Goal: Task Accomplishment & Management: Manage account settings

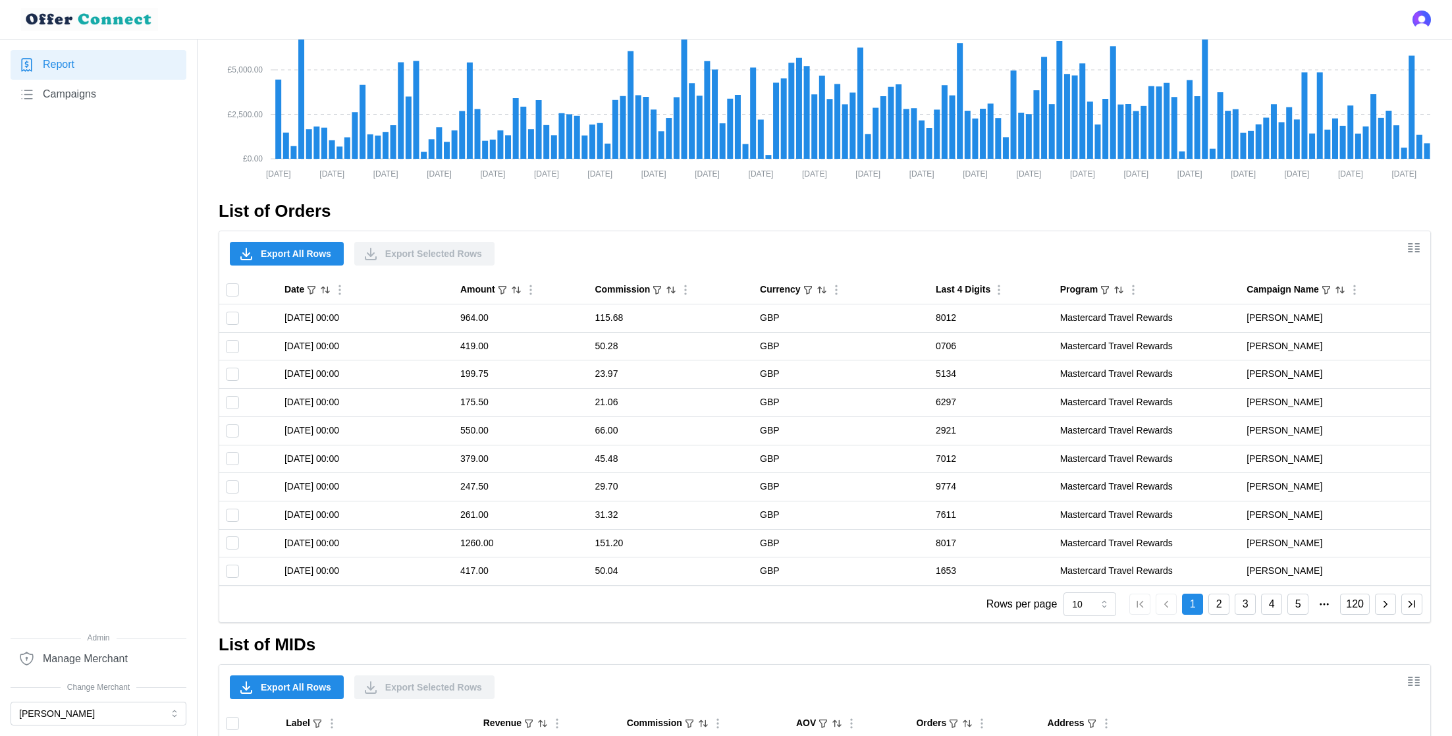
scroll to position [751, 0]
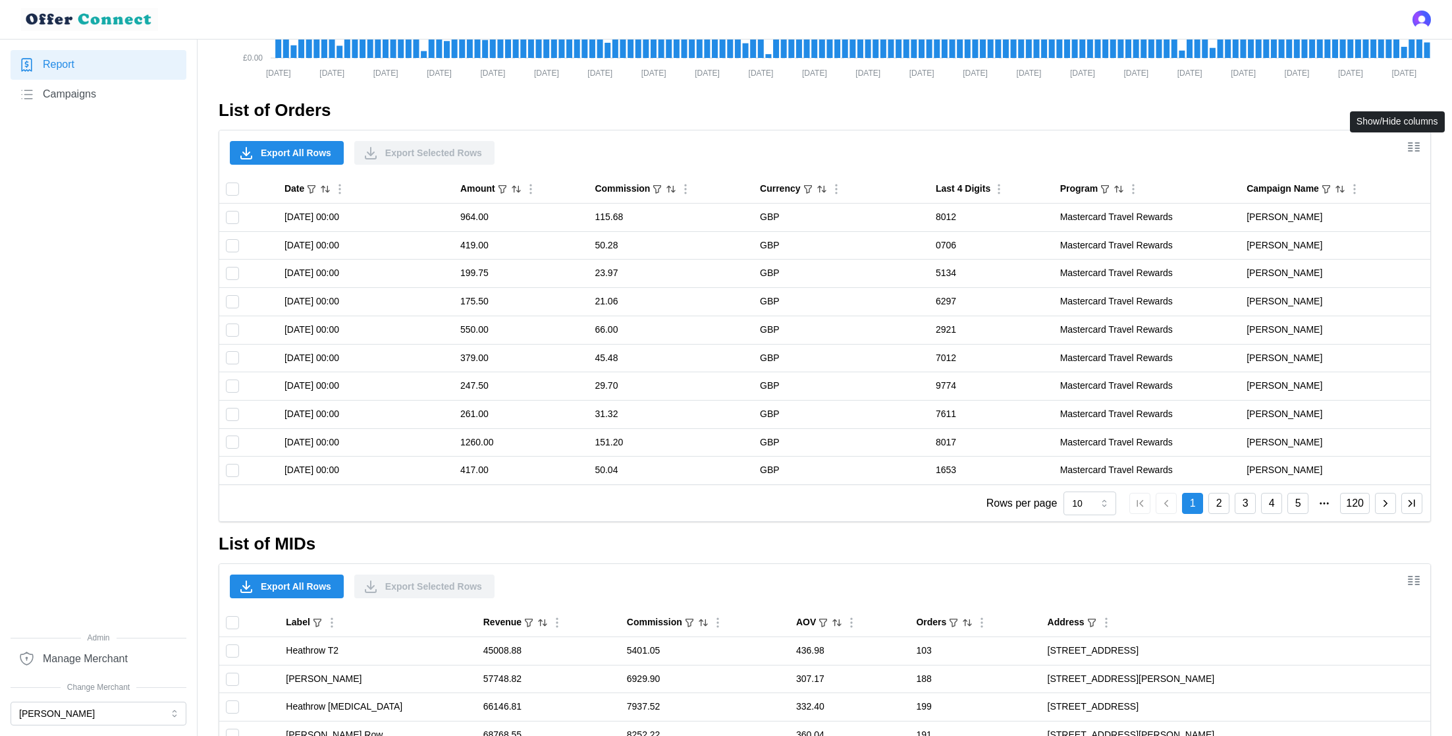
click at [1415, 147] on icon "Show/Hide columns" at bounding box center [1414, 147] width 16 height 16
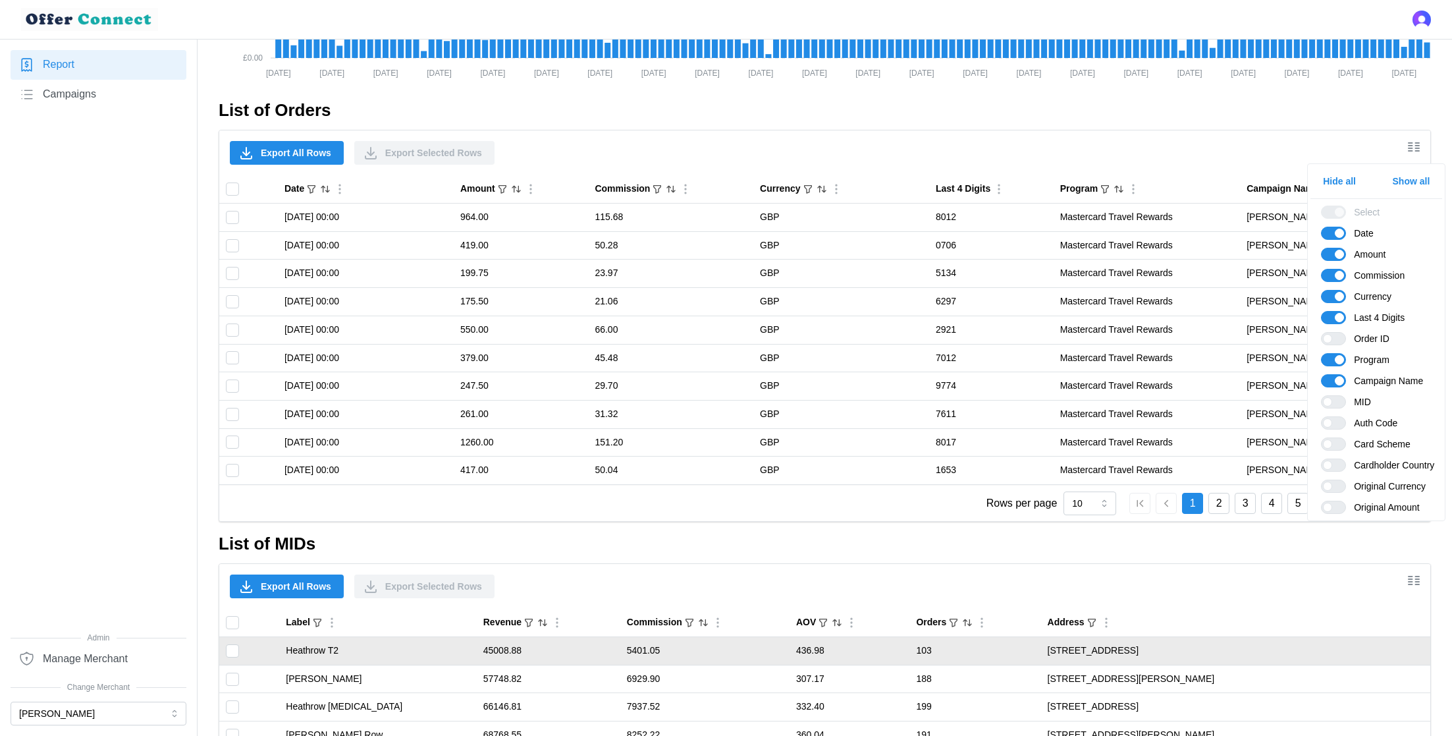
scroll to position [986, 0]
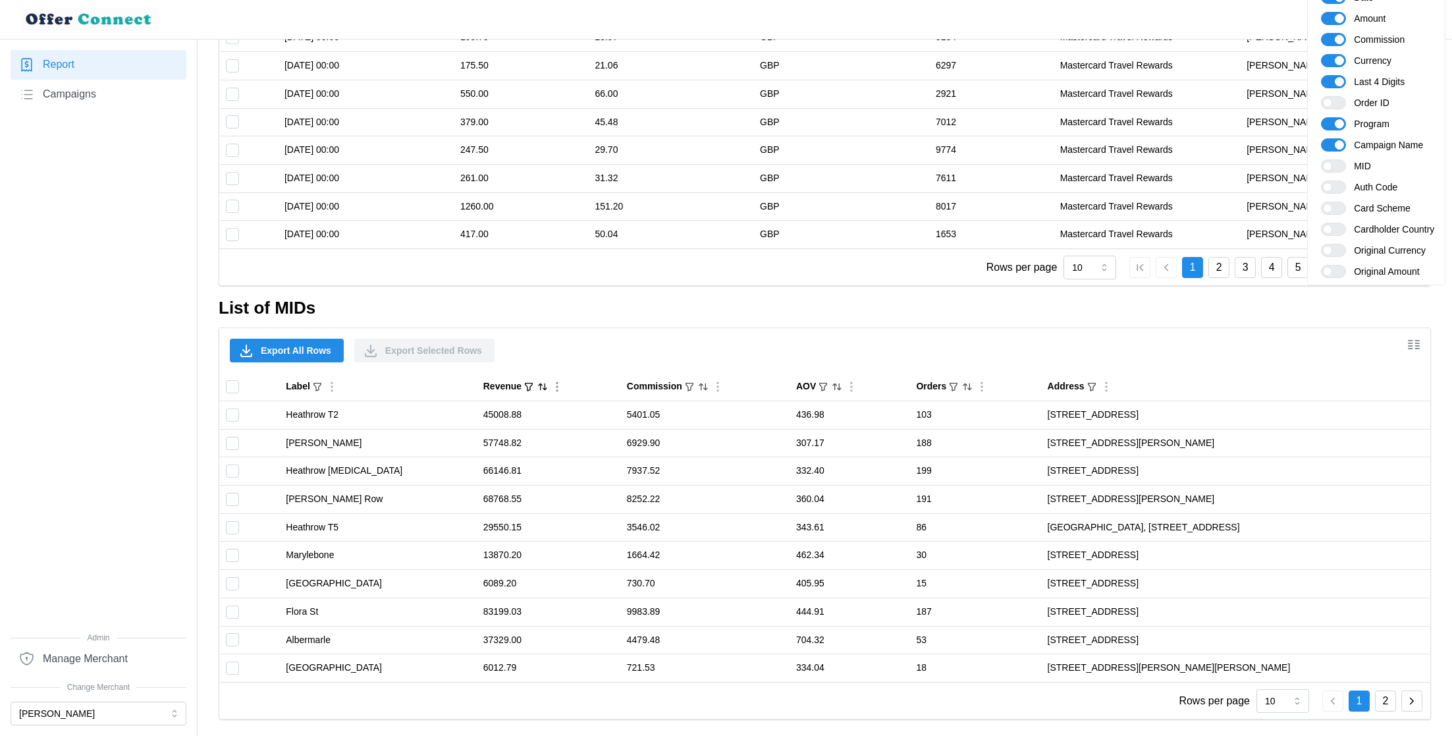
click at [537, 384] on icon "Sort by Revenue descending" at bounding box center [542, 386] width 11 height 11
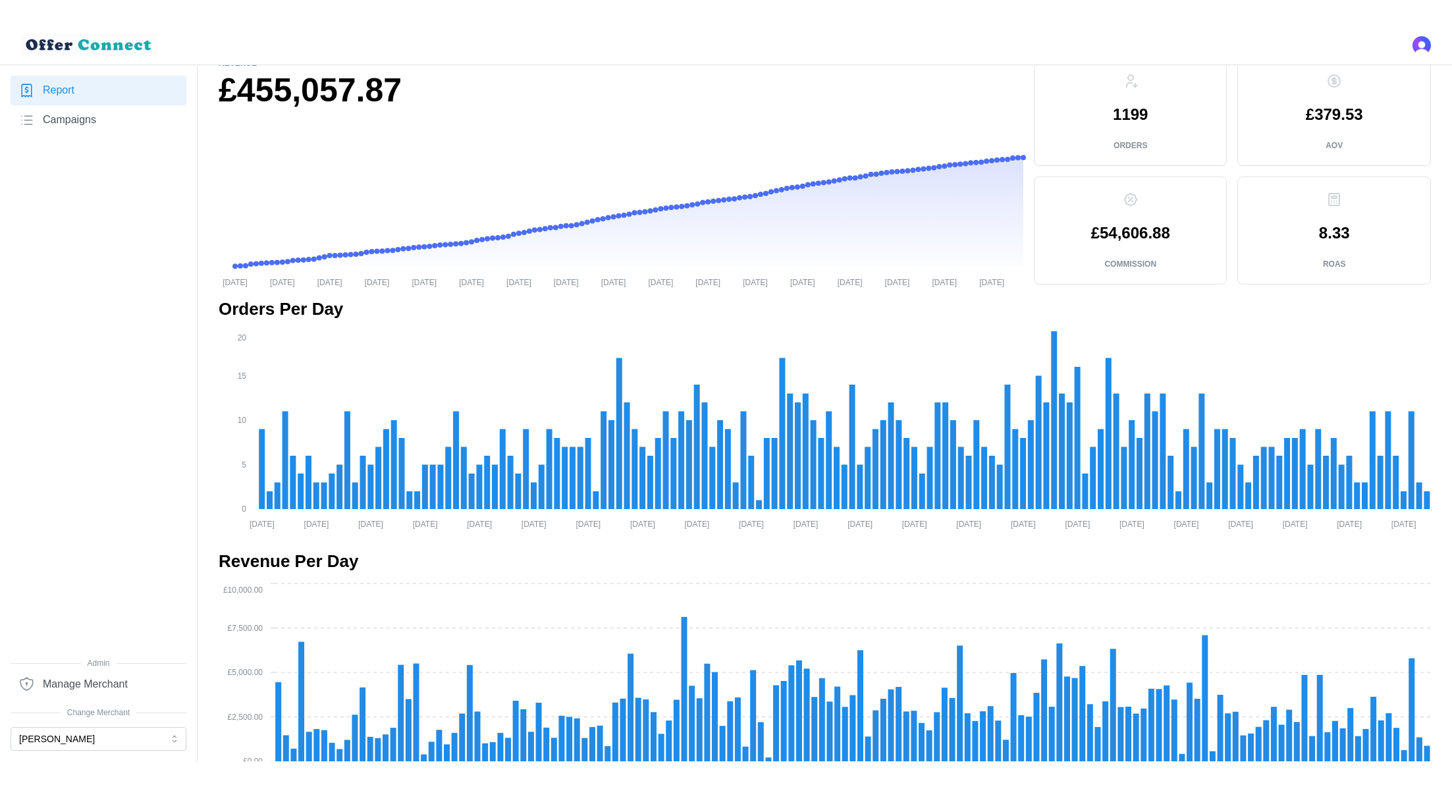
scroll to position [0, 0]
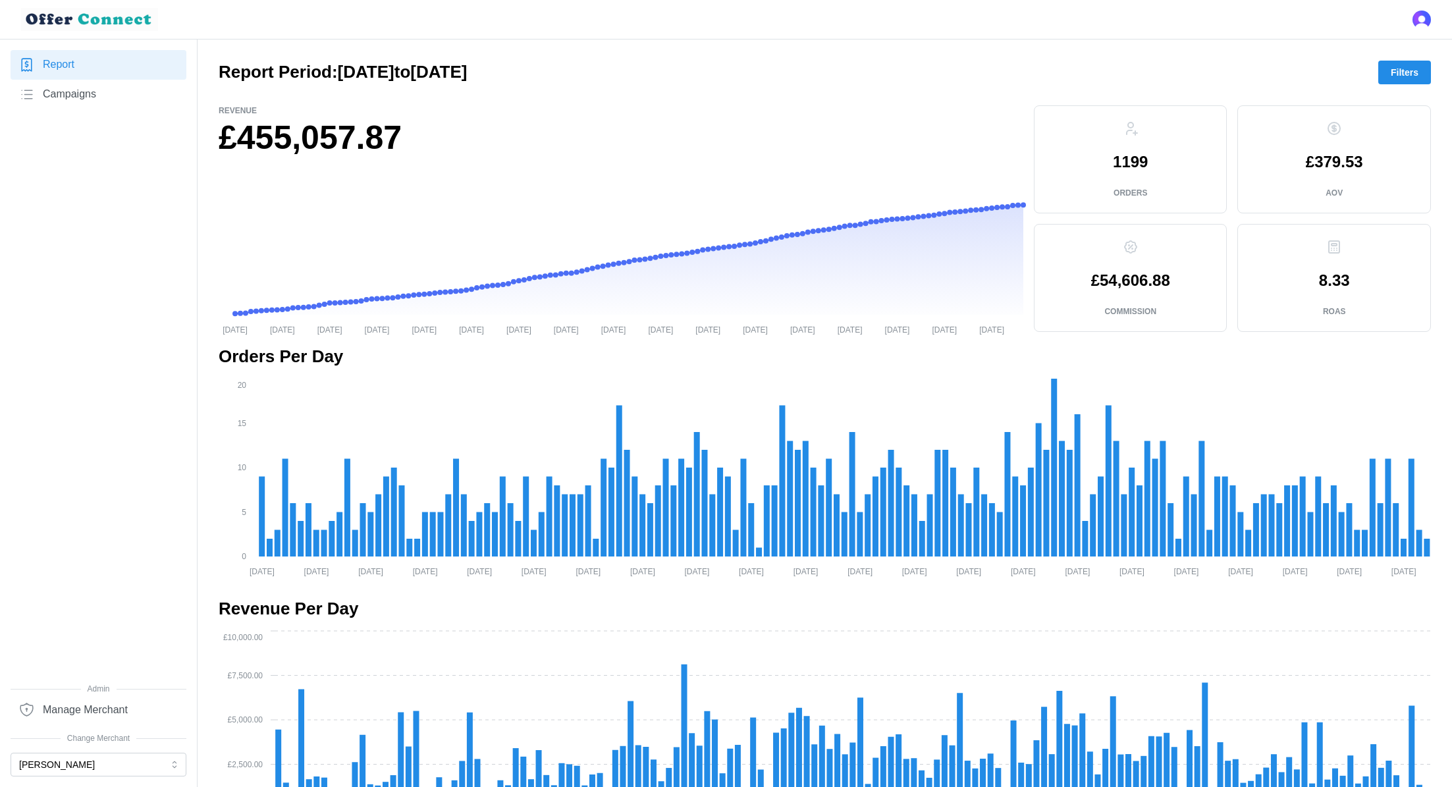
click at [88, 709] on span "Manage Merchant" at bounding box center [85, 710] width 85 height 16
click at [76, 561] on div "Report Campaigns" at bounding box center [99, 366] width 176 height 633
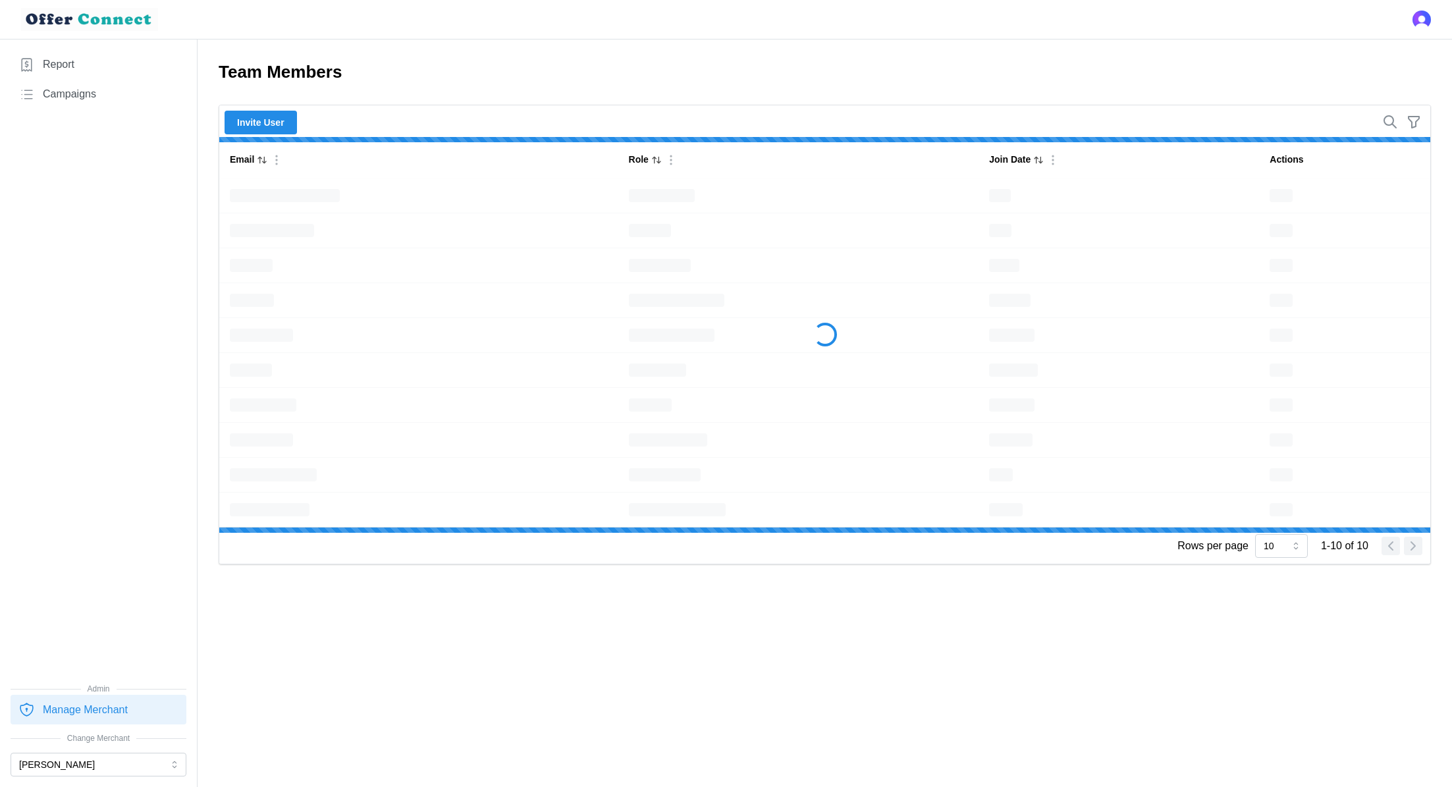
click at [92, 708] on span "Manage Merchant" at bounding box center [85, 710] width 85 height 16
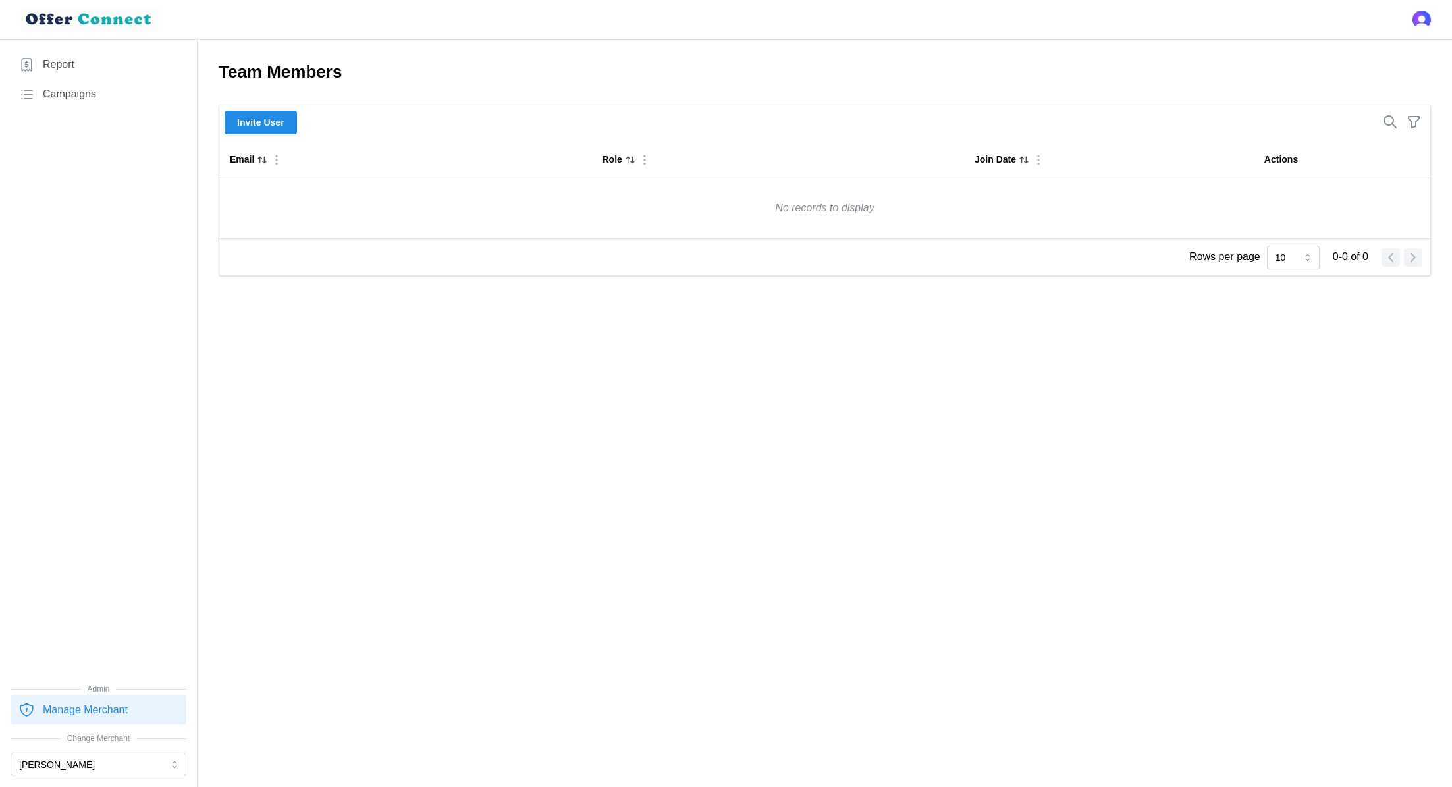
click at [275, 121] on span "Invite User" at bounding box center [260, 122] width 47 height 22
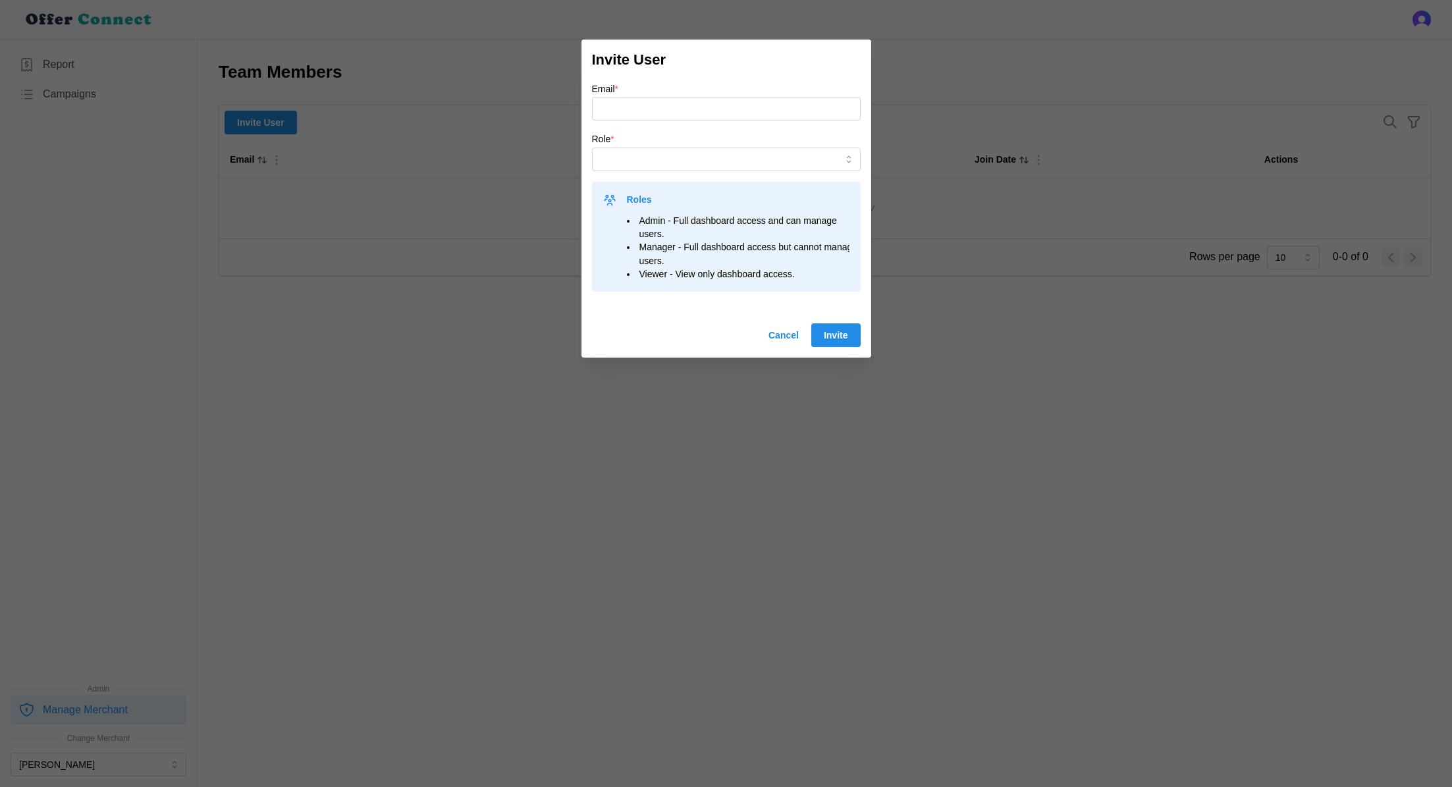
click at [689, 111] on input "Email *" at bounding box center [726, 109] width 269 height 24
type input "[PERSON_NAME][EMAIL_ADDRESS][DOMAIN_NAME]"
click at [674, 159] on input "Role *" at bounding box center [726, 160] width 269 height 24
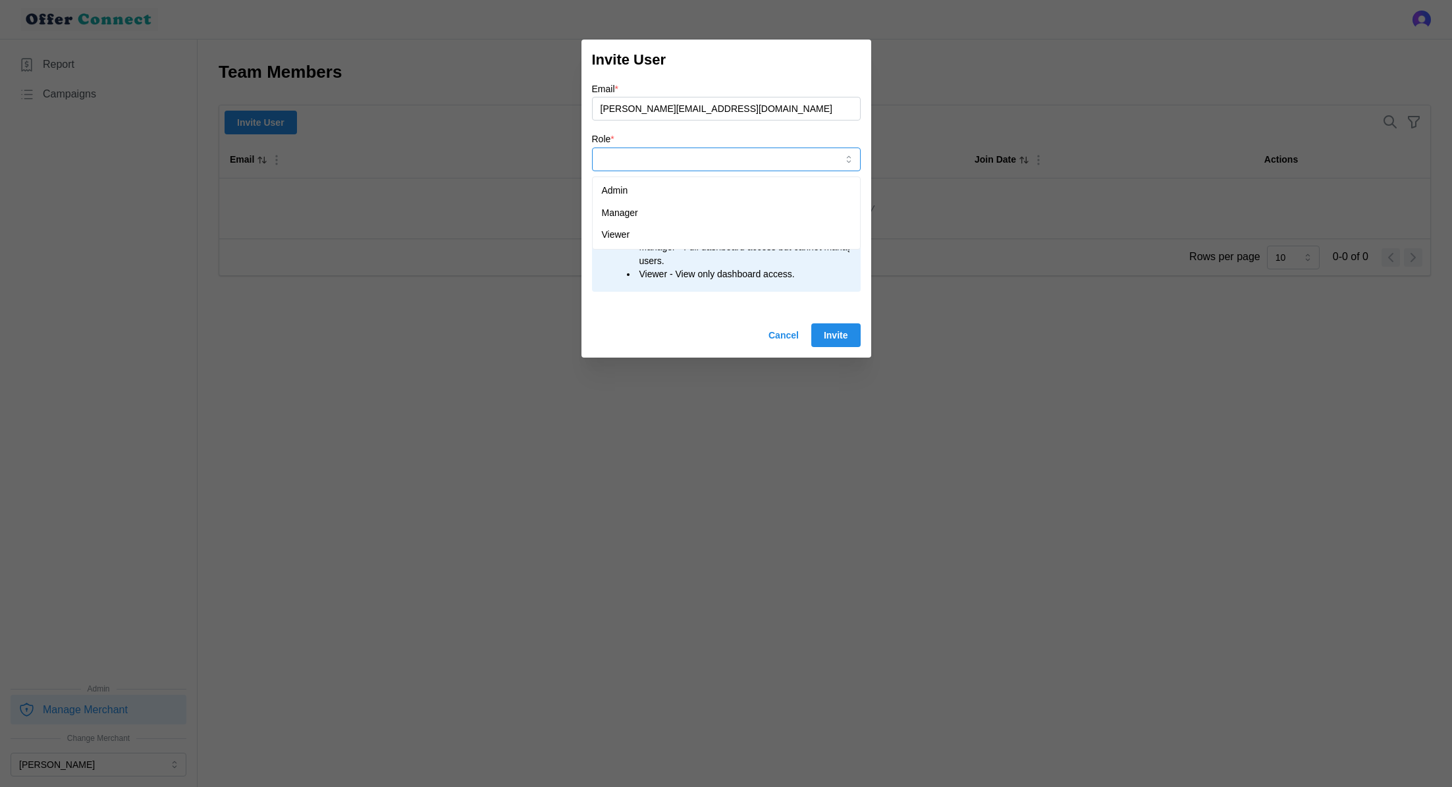
click at [676, 190] on div "Admin" at bounding box center [726, 191] width 262 height 22
type input "Admin"
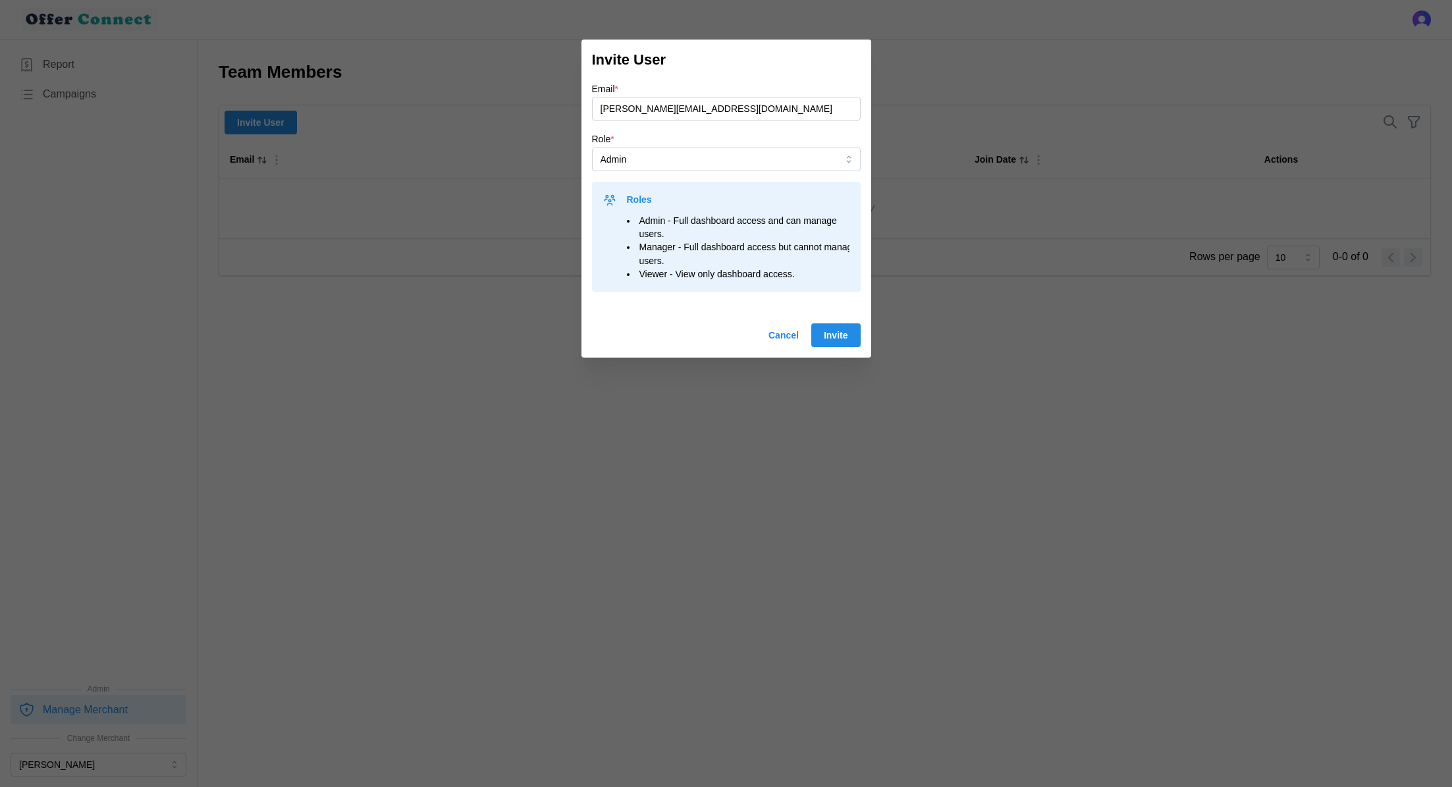
click at [846, 341] on span "Invite" at bounding box center [836, 335] width 24 height 22
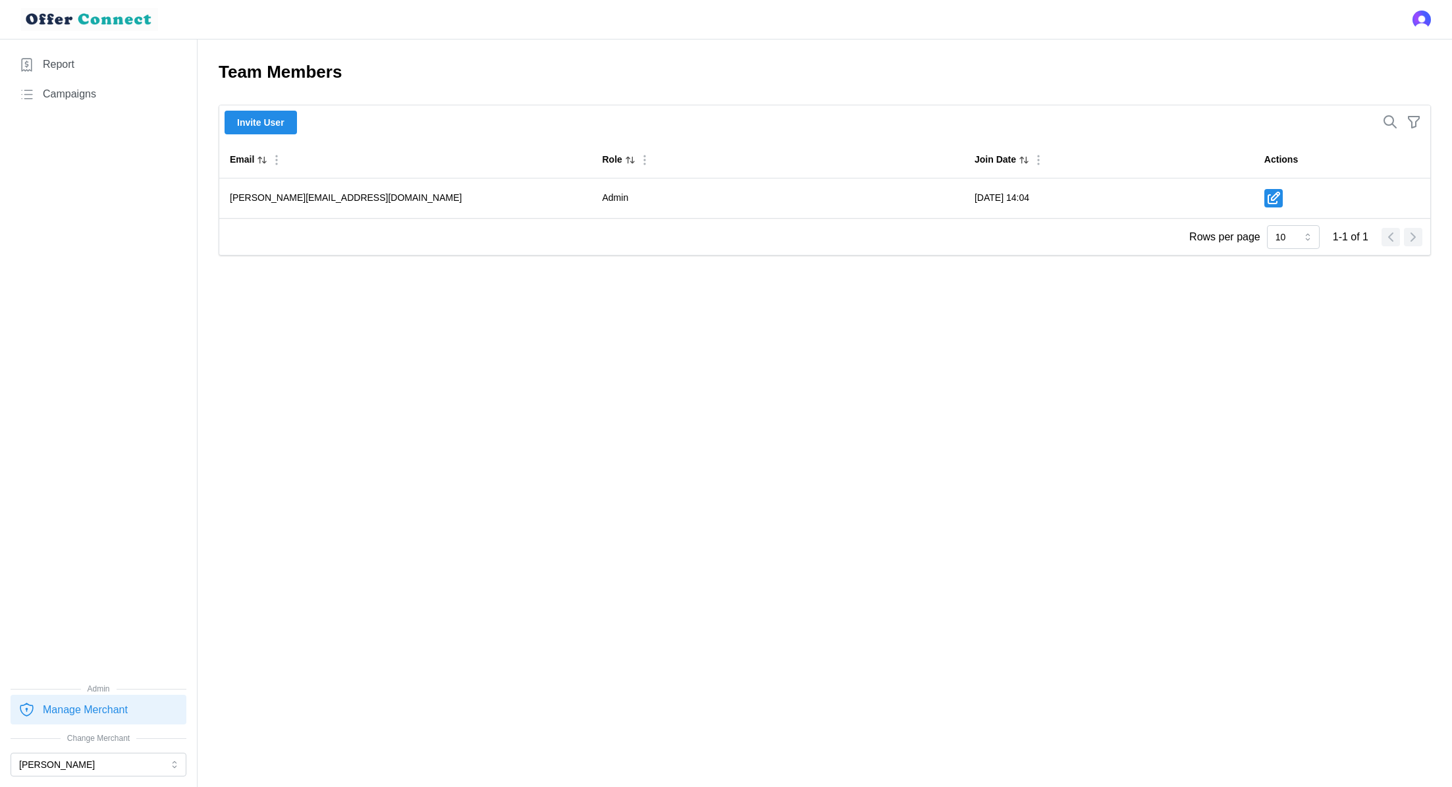
click at [272, 122] on span "Invite User" at bounding box center [260, 122] width 47 height 22
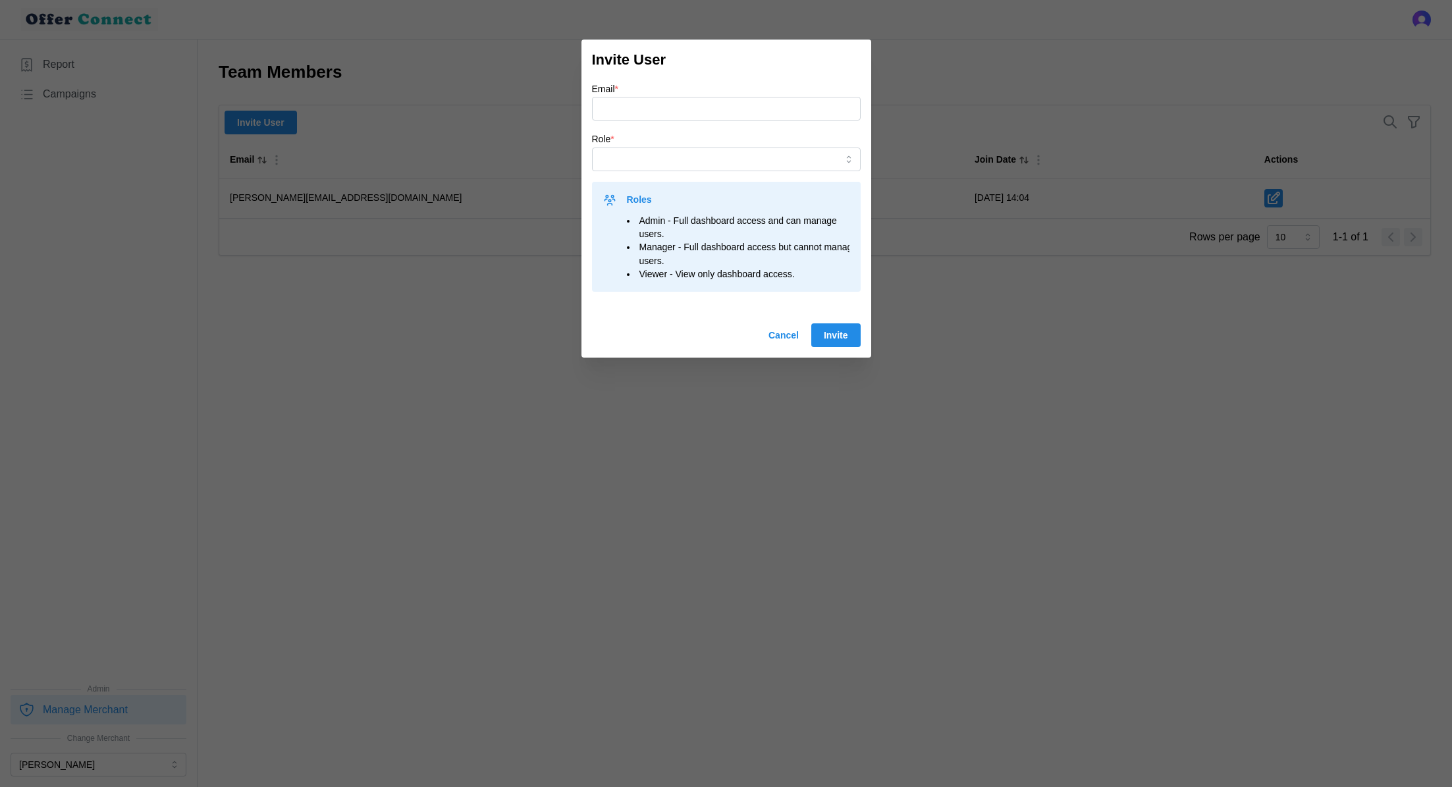
click at [648, 101] on input "Email *" at bounding box center [726, 109] width 269 height 24
click at [602, 106] on input "[PERSON_NAME][EMAIL_ADDRESS][DOMAIN_NAME]" at bounding box center [726, 109] width 269 height 24
type input "[PERSON_NAME][EMAIL_ADDRESS][DOMAIN_NAME]"
click at [622, 161] on input "Role *" at bounding box center [726, 160] width 269 height 24
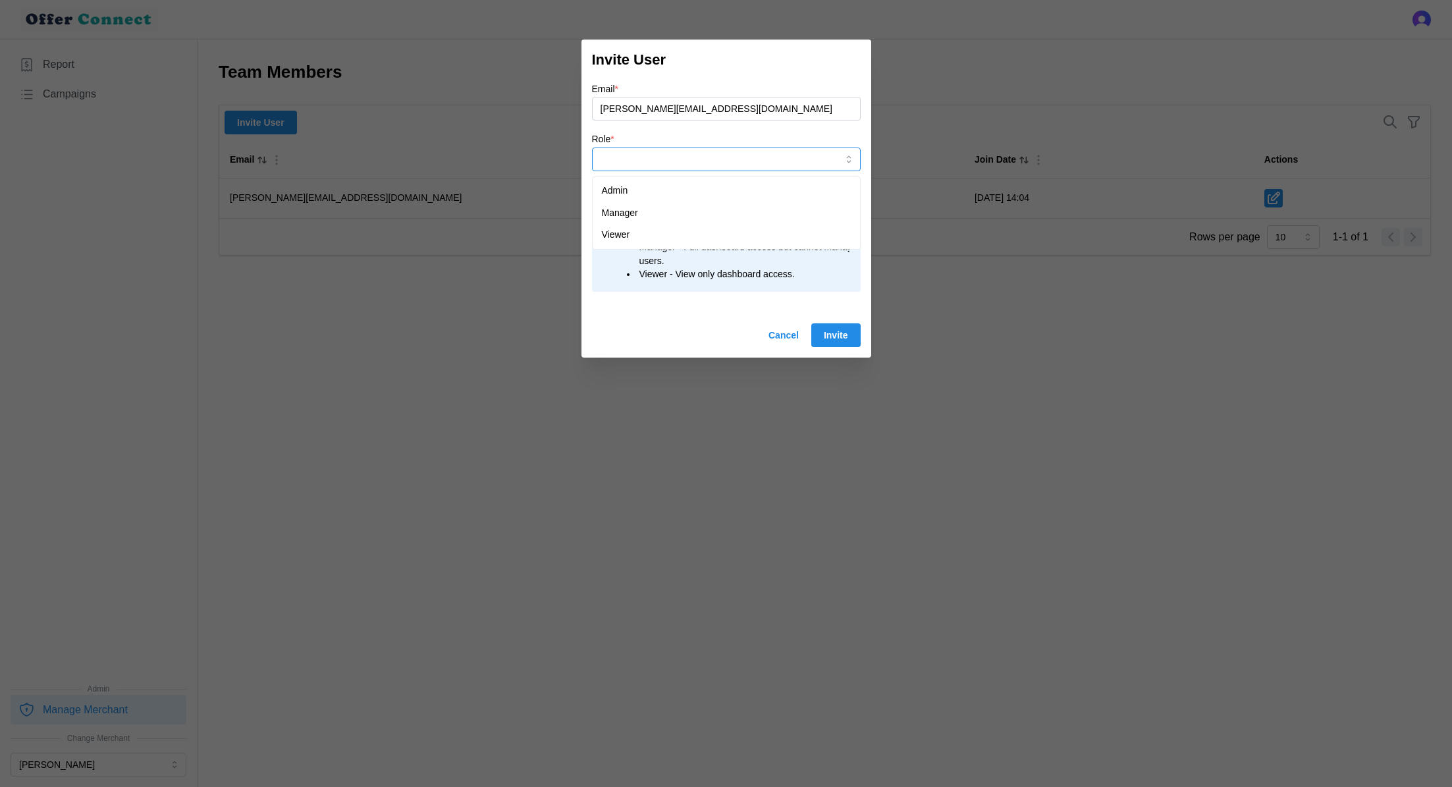
click at [643, 188] on div "Admin" at bounding box center [726, 191] width 262 height 22
type input "Admin"
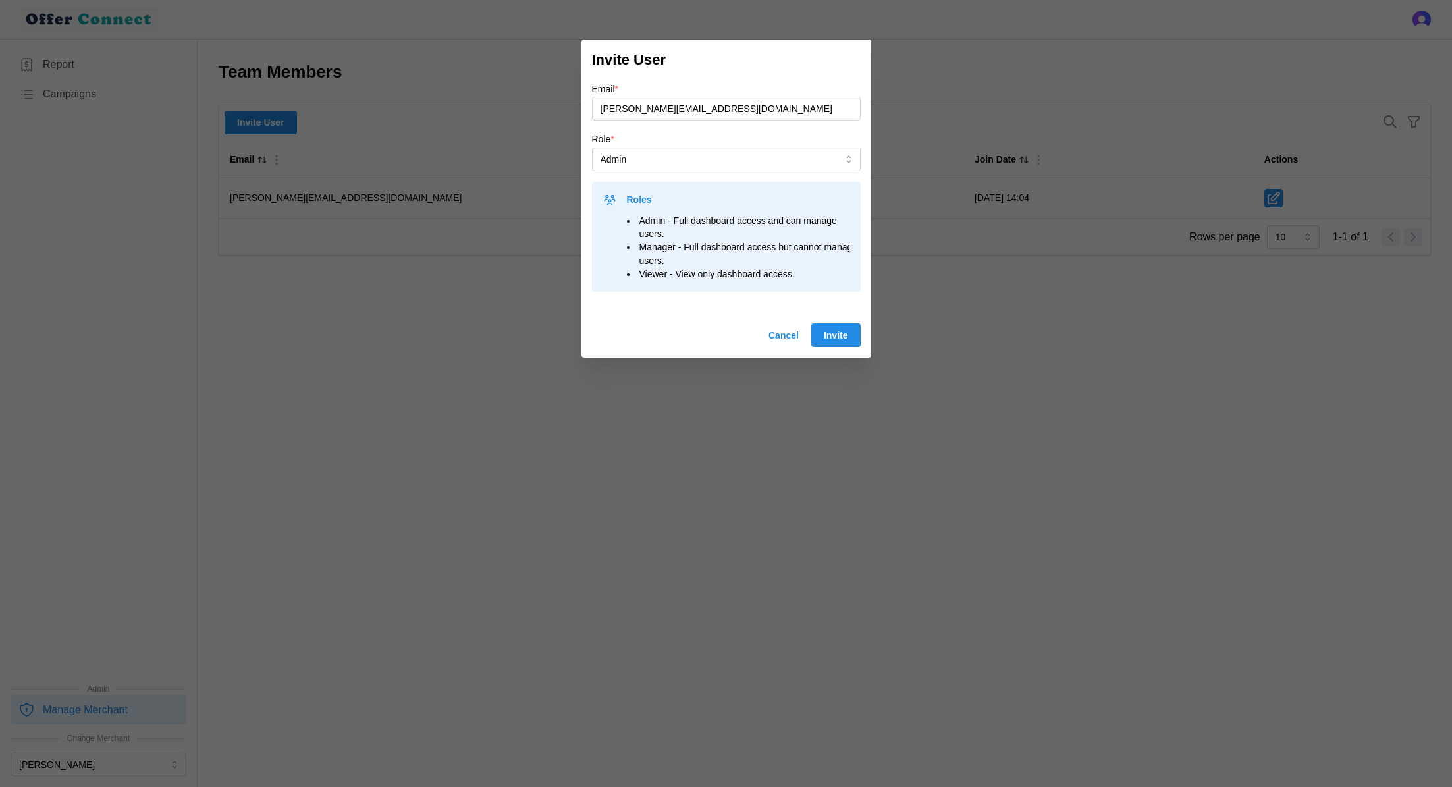
click at [832, 338] on span "Invite" at bounding box center [836, 335] width 24 height 22
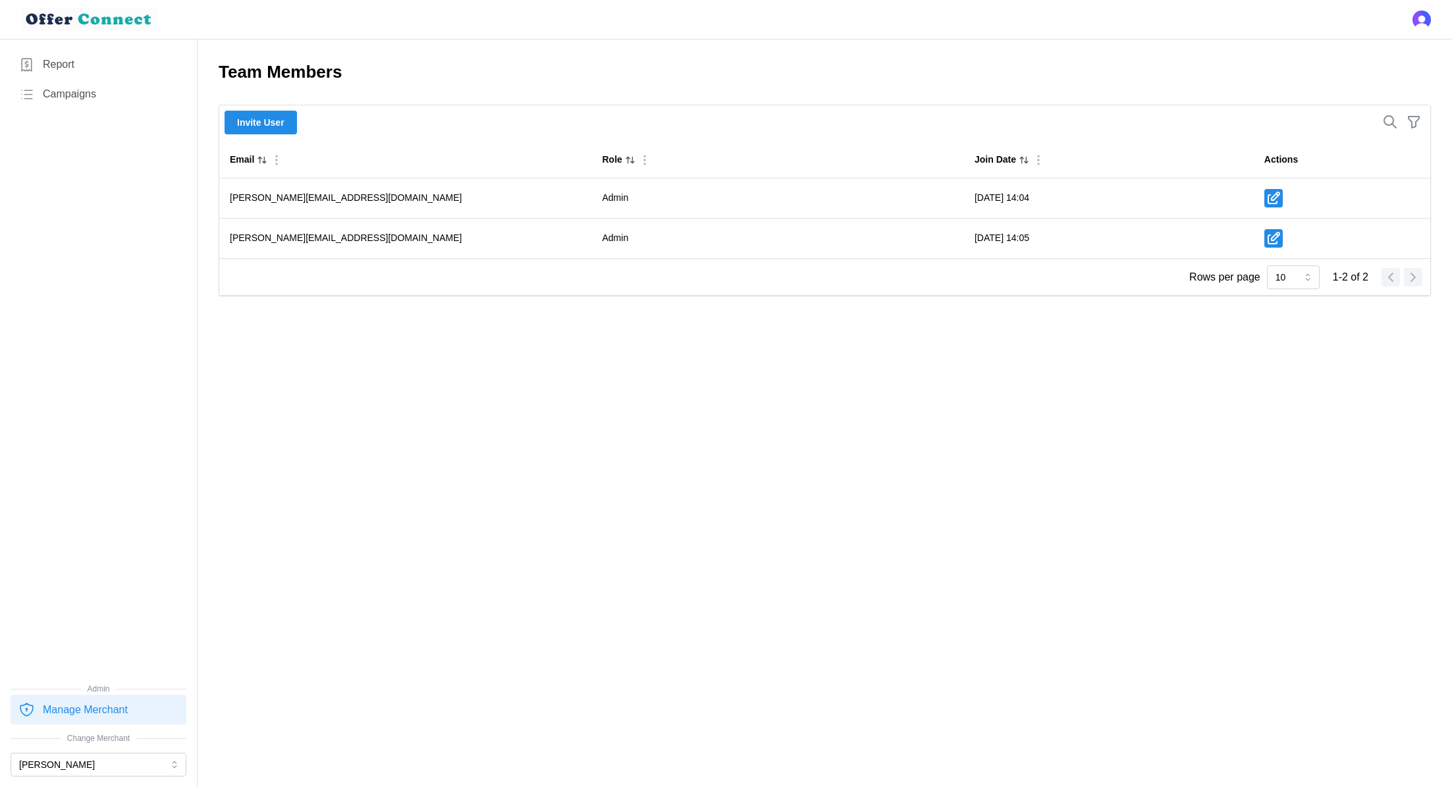
click at [103, 67] on link "Report" at bounding box center [99, 65] width 176 height 30
